Goal: Information Seeking & Learning: Compare options

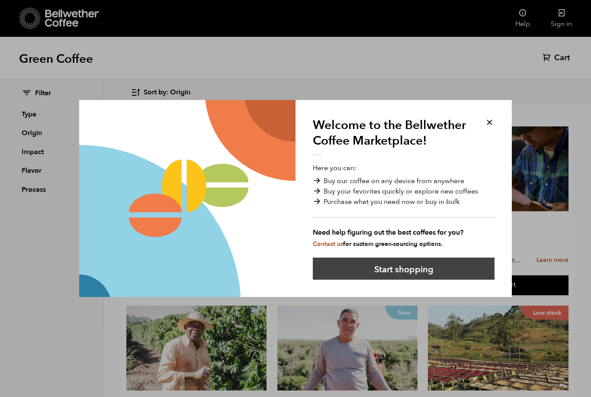
click at [408, 273] on button "Start shopping" at bounding box center [404, 268] width 182 height 22
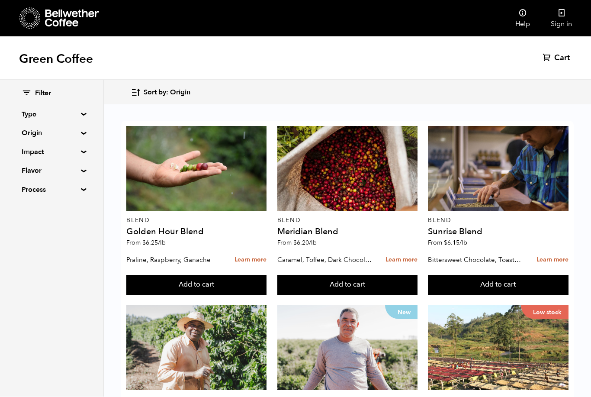
scroll to position [671, 0]
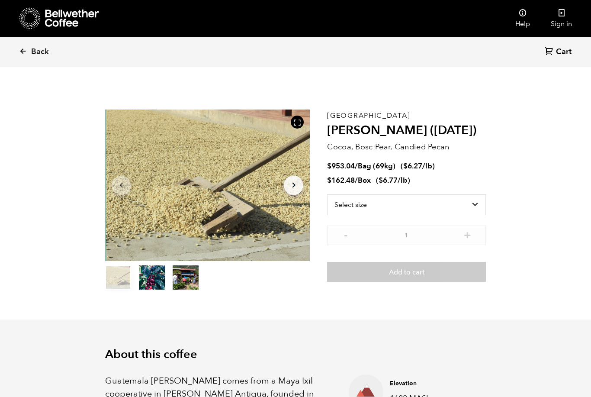
scroll to position [376, 370]
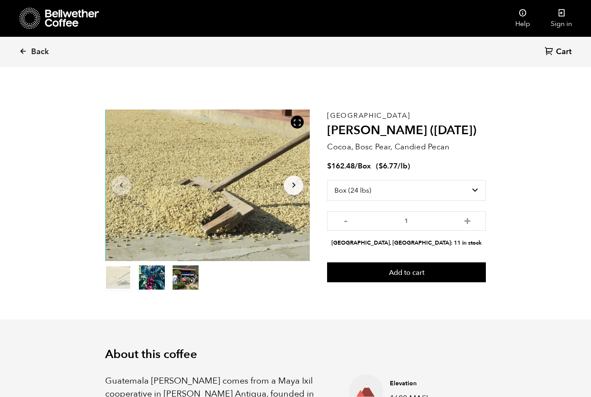
click at [479, 151] on p "Cocoa, Bosc Pear, Candied Pecan" at bounding box center [406, 147] width 159 height 12
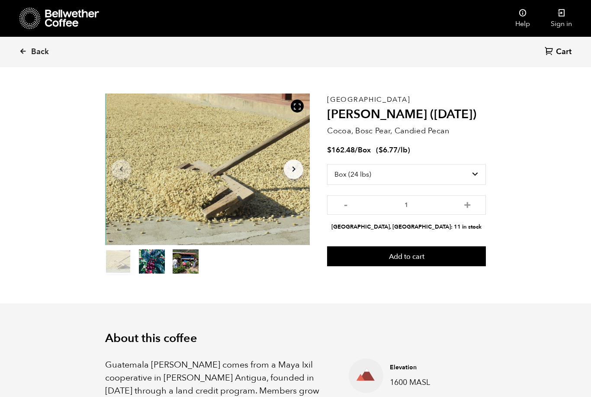
scroll to position [0, 0]
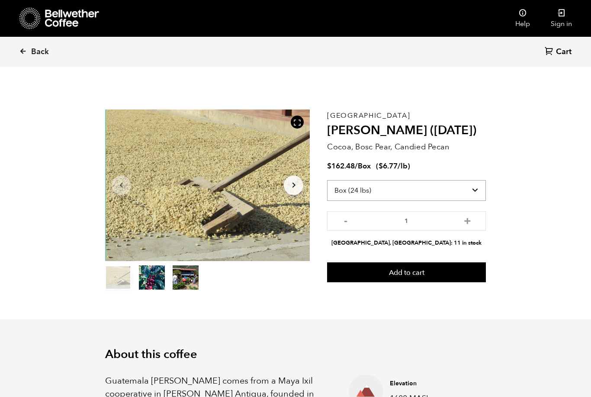
click at [374, 189] on select "Select size Bag (69kg) (152 lbs) Box (24 lbs)" at bounding box center [406, 190] width 159 height 21
select select "bag-2"
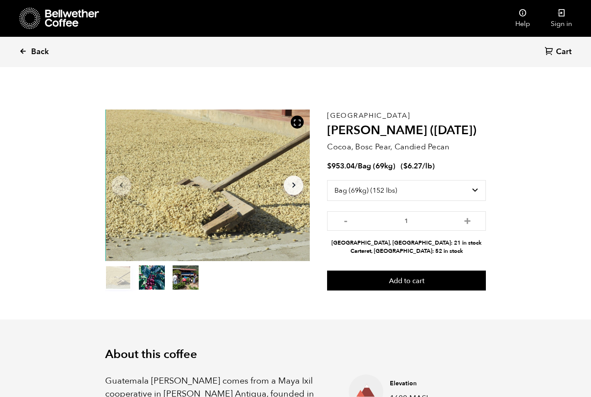
click at [32, 55] on span "Back" at bounding box center [40, 52] width 18 height 10
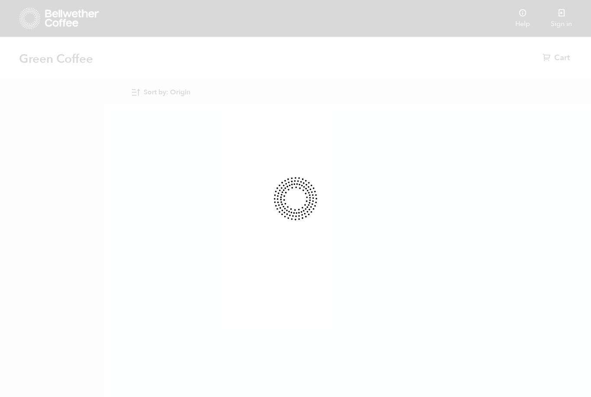
click at [57, 63] on div at bounding box center [295, 198] width 591 height 397
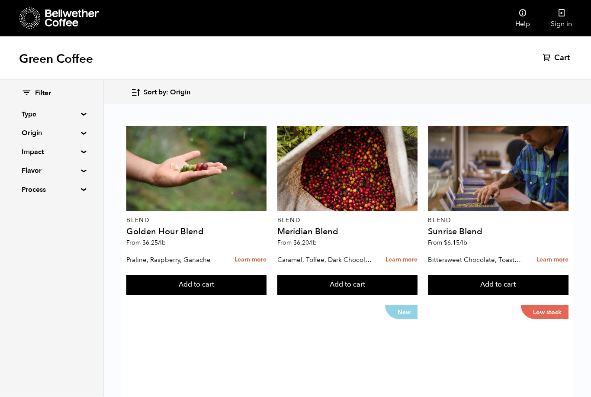
scroll to position [791, 0]
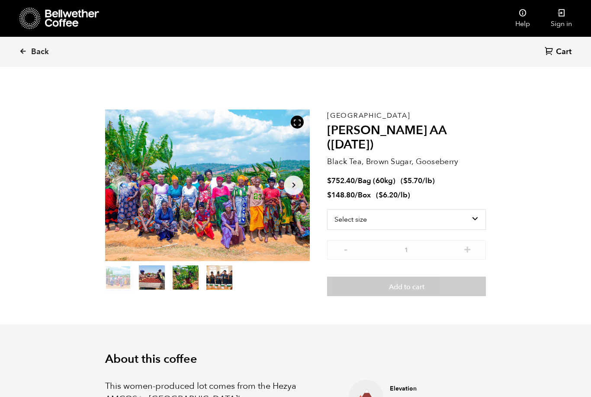
scroll to position [376, 370]
click at [154, 284] on button "item 1" at bounding box center [152, 279] width 26 height 24
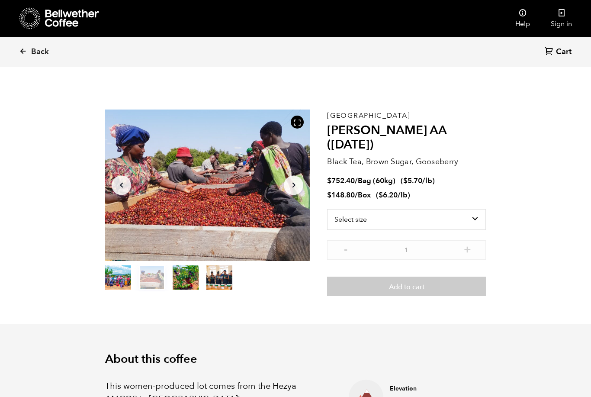
click at [180, 282] on button "item 2" at bounding box center [186, 279] width 26 height 24
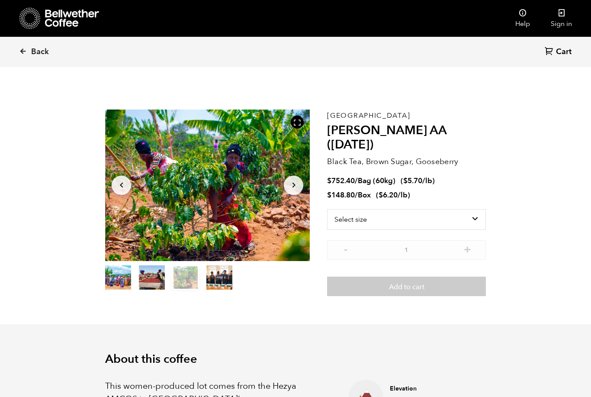
click at [226, 273] on button "item 3" at bounding box center [219, 279] width 26 height 24
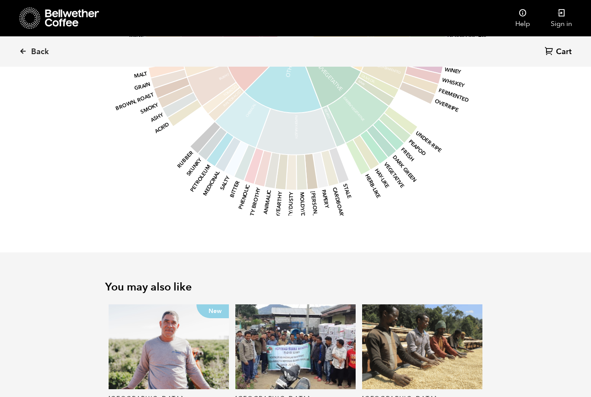
scroll to position [1057, 0]
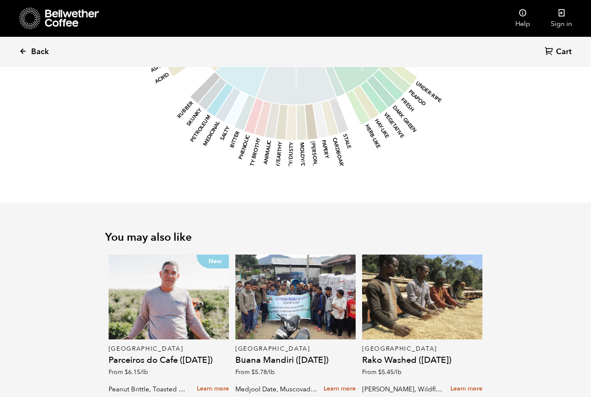
click at [28, 53] on link "Back" at bounding box center [46, 51] width 54 height 29
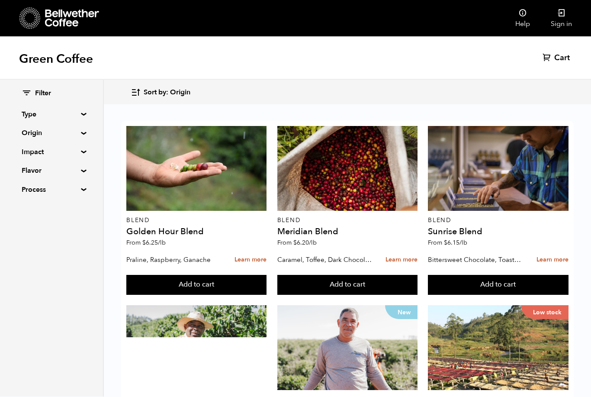
scroll to position [356, 0]
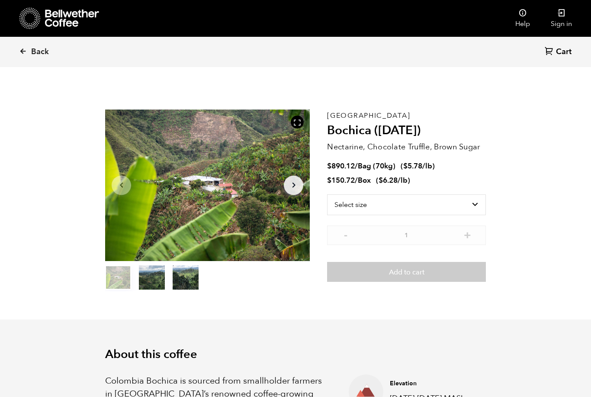
scroll to position [376, 370]
click at [353, 202] on select "Select size Bag (70kg) (154 lbs) Box (24 lbs)" at bounding box center [406, 204] width 159 height 21
click at [353, 197] on select "Select size Bag (70kg) (154 lbs) Box (24 lbs)" at bounding box center [406, 204] width 159 height 21
